Goal: Information Seeking & Learning: Learn about a topic

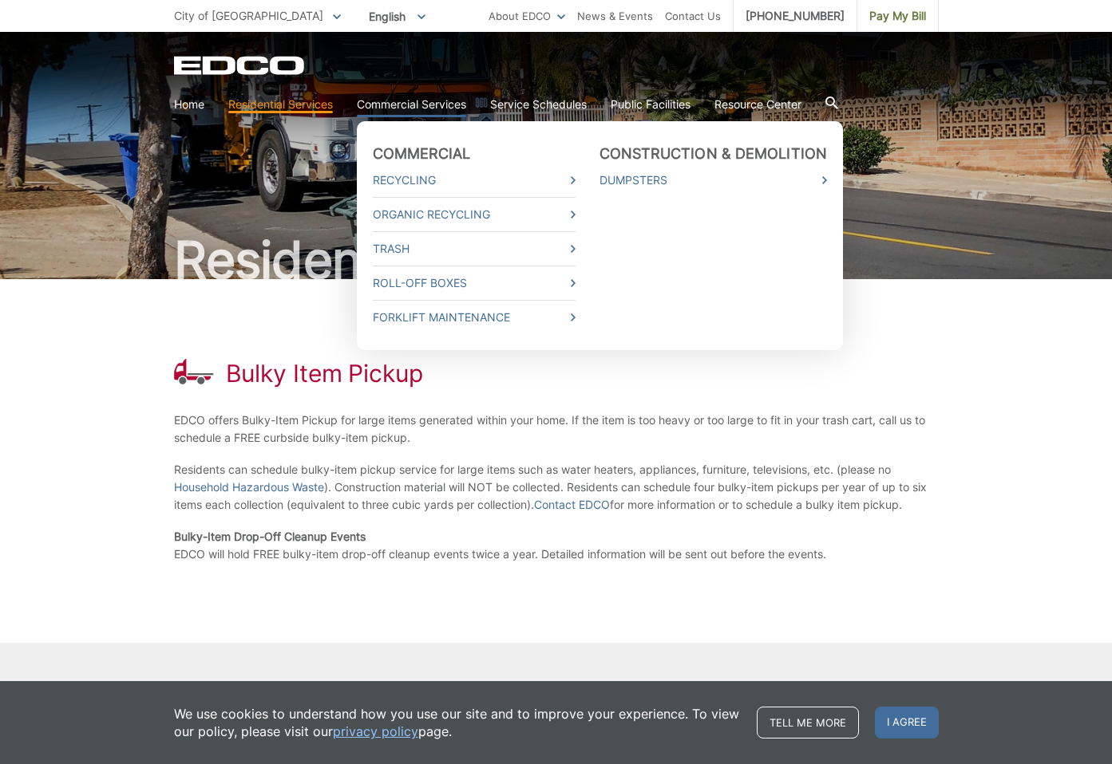
click at [425, 105] on link "Commercial Services" at bounding box center [411, 105] width 109 height 18
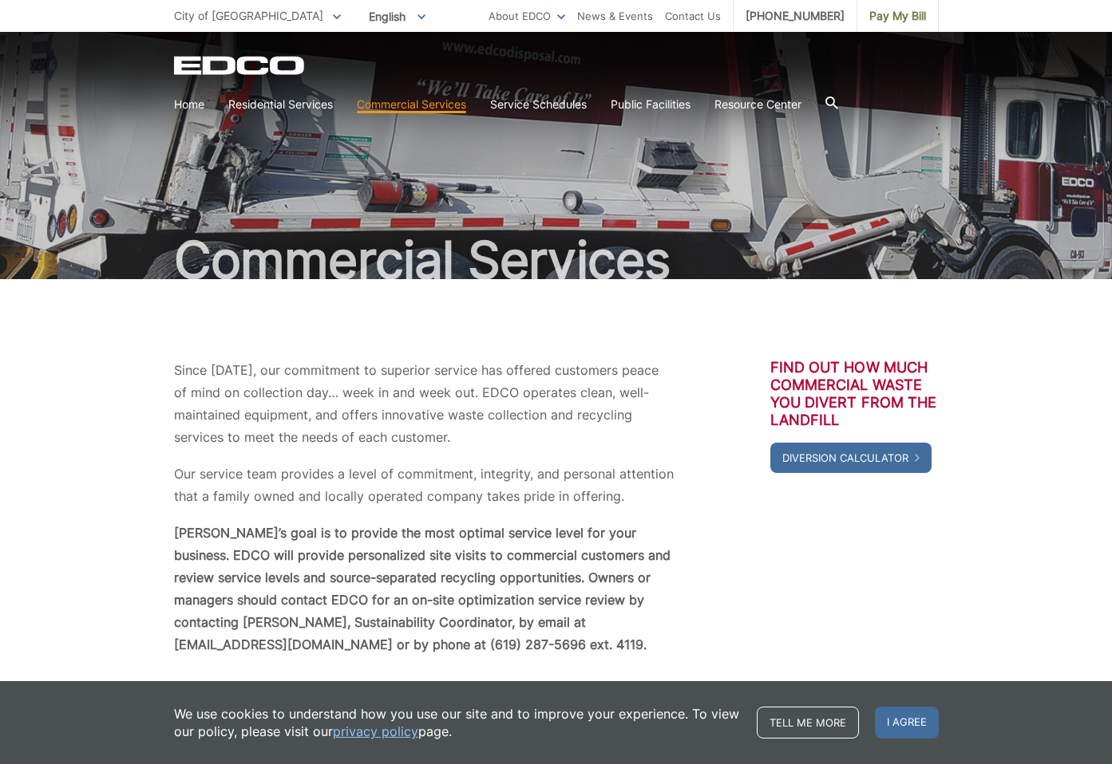
click at [1054, 362] on div "Since 1967, our commitment to superior service has offered customers peace of m…" at bounding box center [556, 725] width 1112 height 892
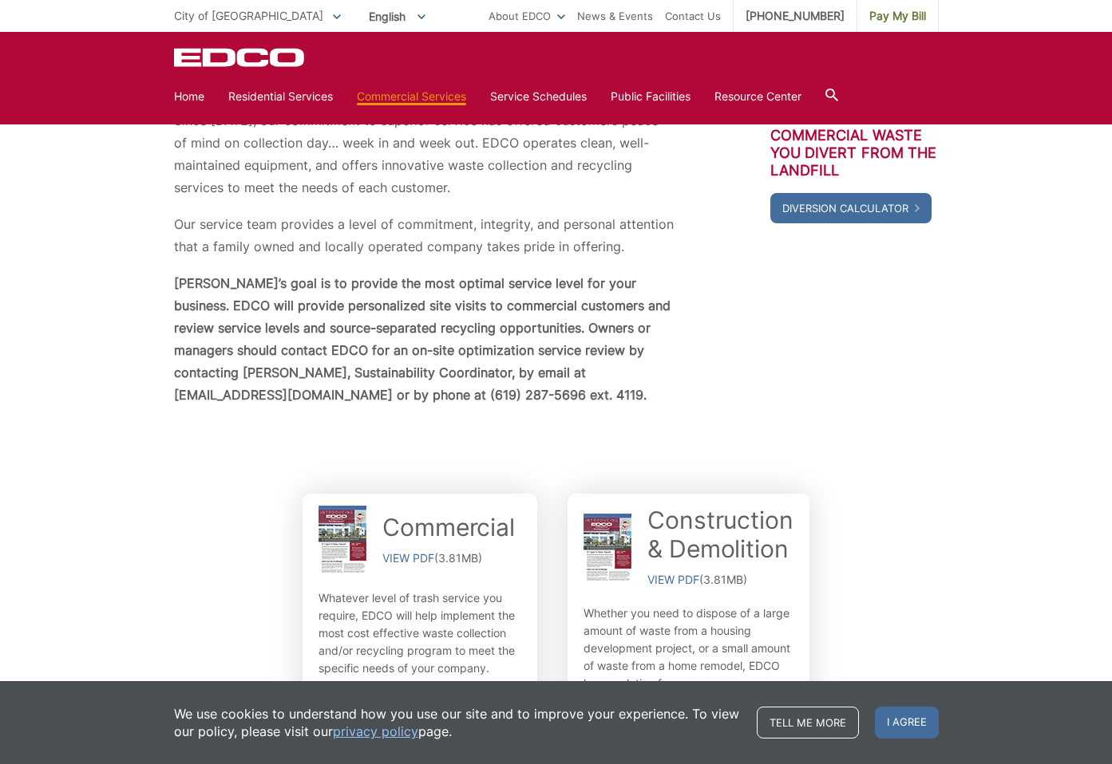
scroll to position [488, 0]
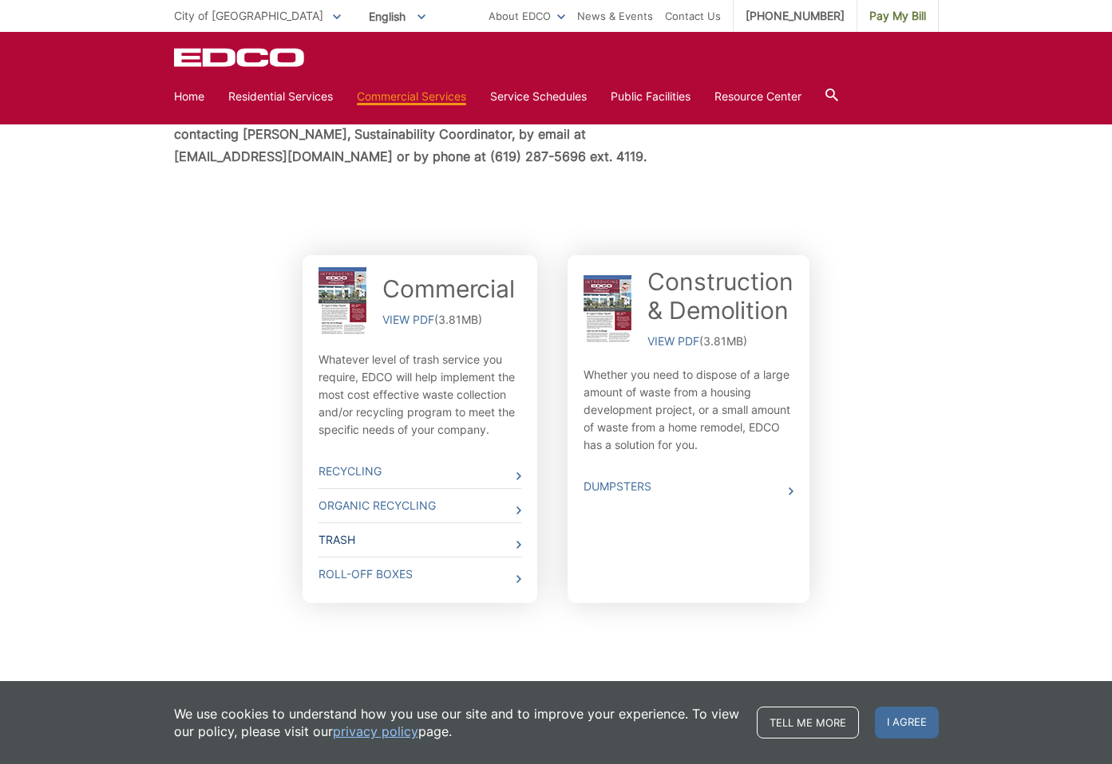
click at [489, 543] on link "Trash" at bounding box center [419, 540] width 203 height 34
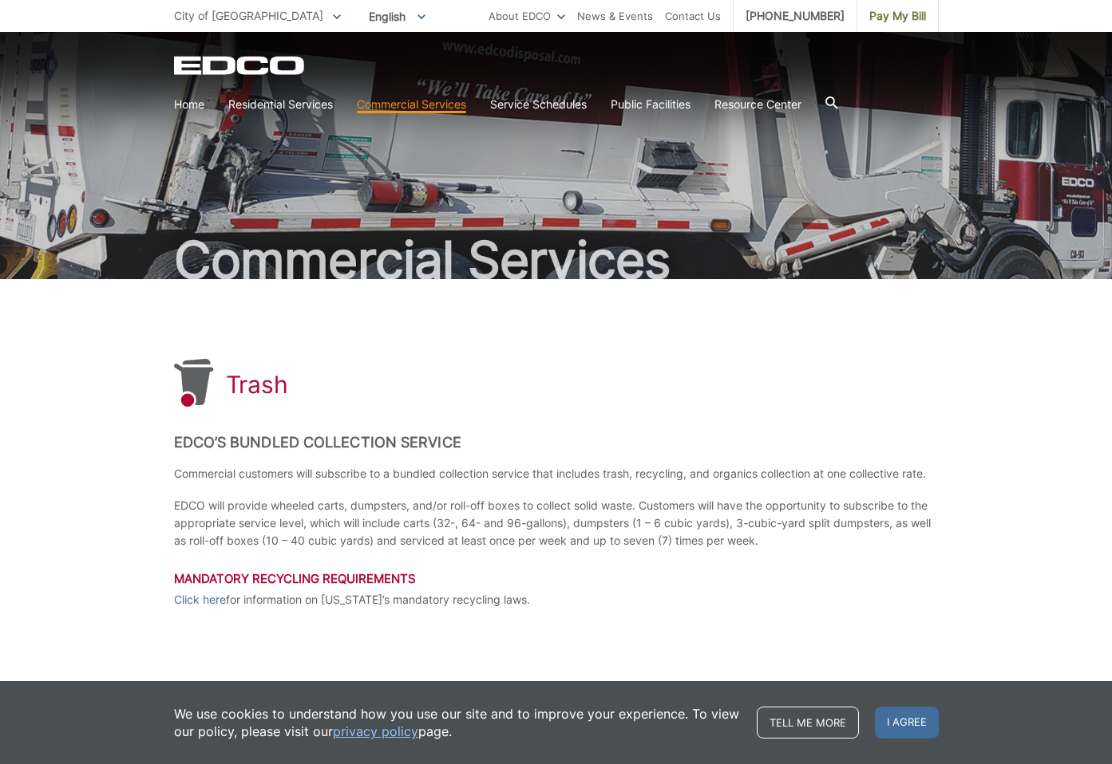
click at [922, 399] on div "Trash" at bounding box center [556, 384] width 764 height 51
click at [968, 381] on div "Trash EDCO’s Bundled Collection Service Commercial customers will subscribe to …" at bounding box center [556, 547] width 1112 height 536
click at [1009, 389] on div "Trash EDCO’s Bundled Collection Service Commercial customers will subscribe to …" at bounding box center [556, 547] width 1112 height 536
click at [1019, 423] on div "Trash EDCO’s Bundled Collection Service Commercial customers will subscribe to …" at bounding box center [556, 547] width 1112 height 536
drag, startPoint x: 1022, startPoint y: 412, endPoint x: 1027, endPoint y: 400, distance: 12.9
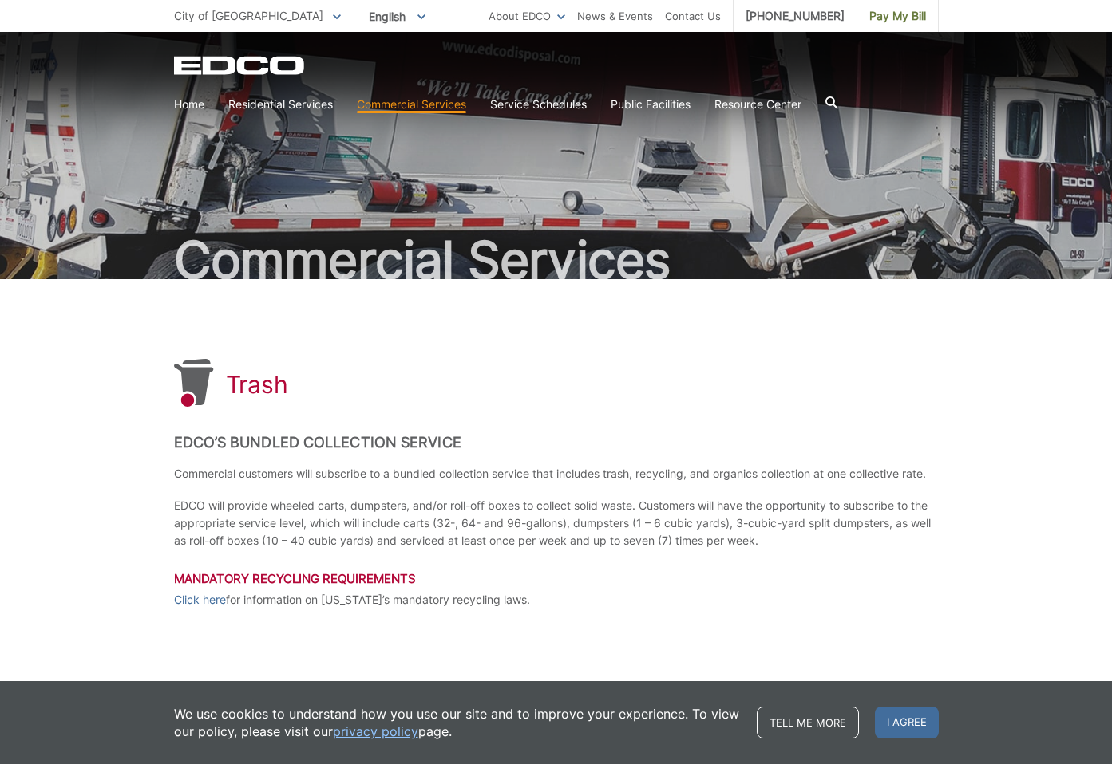
click at [1023, 410] on div "Trash EDCO’s Bundled Collection Service Commercial customers will subscribe to …" at bounding box center [556, 547] width 1112 height 536
click at [756, 412] on div "Trash EDCO’s Bundled Collection Service Commercial customers will subscribe to …" at bounding box center [556, 483] width 764 height 409
drag, startPoint x: 678, startPoint y: 443, endPoint x: 788, endPoint y: 471, distance: 113.6
click at [680, 444] on h2 "EDCO’s Bundled Collection Service" at bounding box center [556, 443] width 764 height 18
click at [677, 401] on div "Trash" at bounding box center [556, 384] width 764 height 51
